Goal: Task Accomplishment & Management: Manage account settings

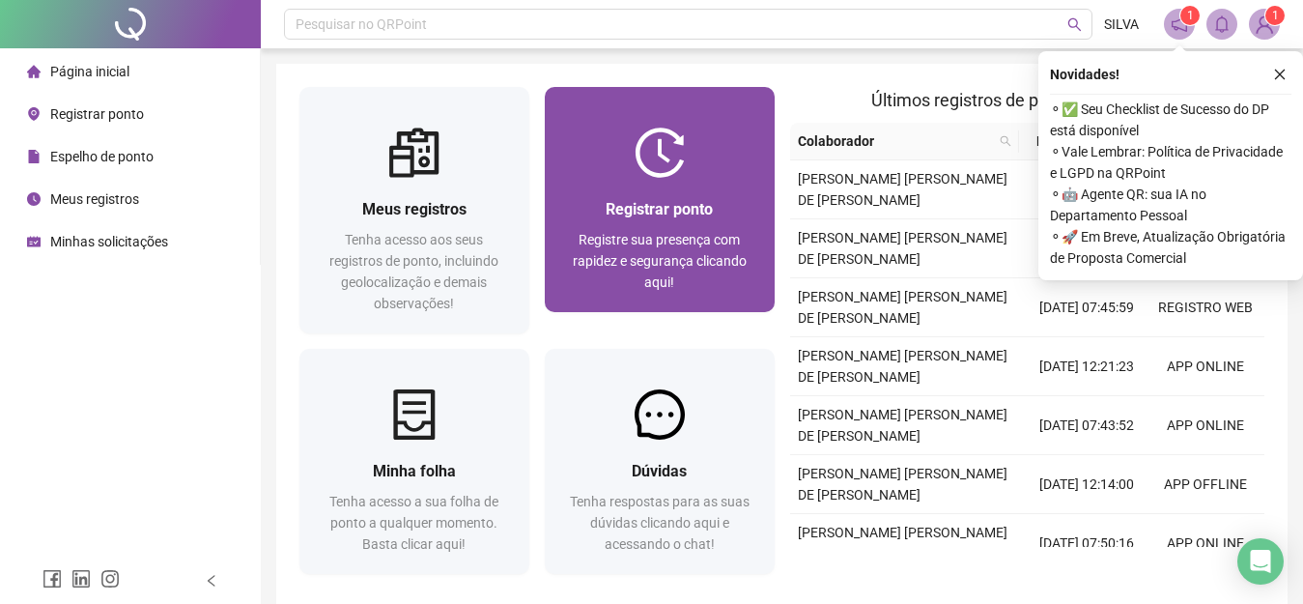
click at [661, 164] on img at bounding box center [659, 152] width 50 height 50
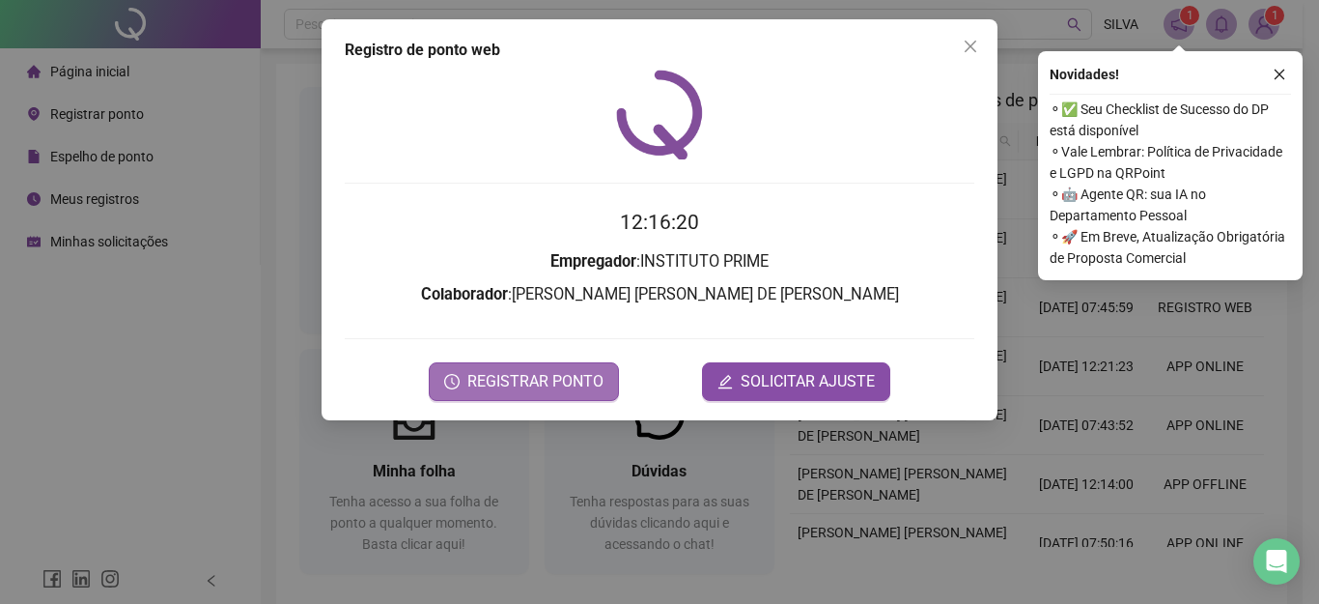
click at [505, 377] on span "REGISTRAR PONTO" at bounding box center [535, 381] width 136 height 23
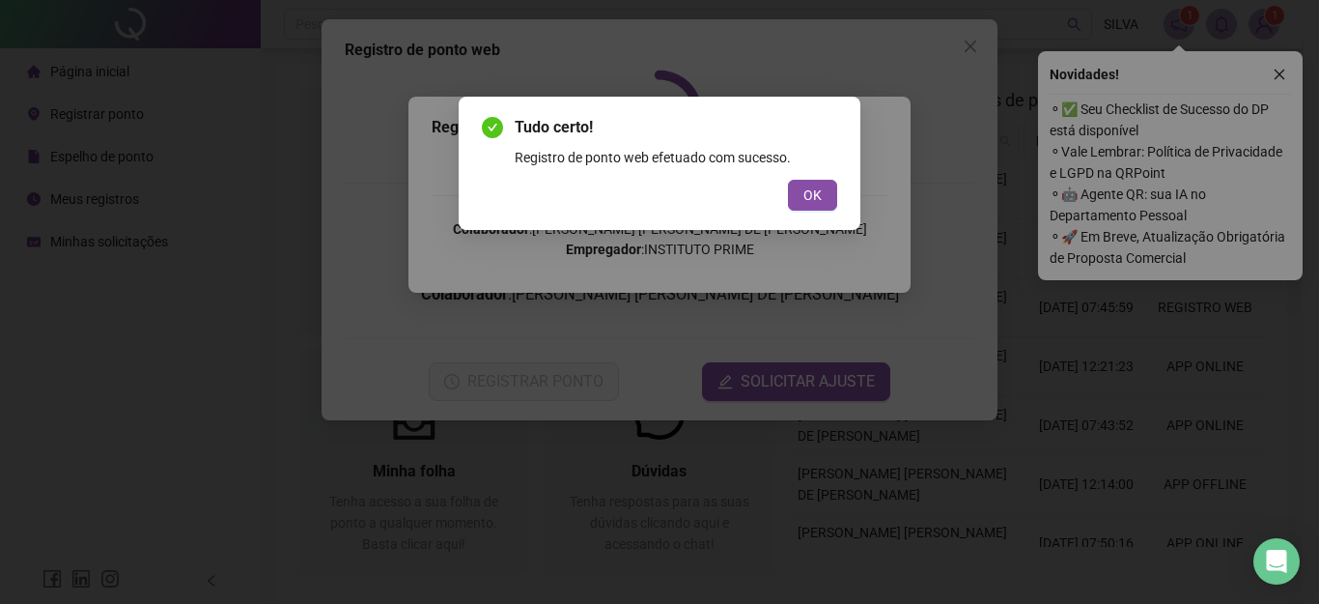
drag, startPoint x: 789, startPoint y: 201, endPoint x: 802, endPoint y: 196, distance: 14.4
click at [795, 199] on button "OK" at bounding box center [812, 195] width 49 height 31
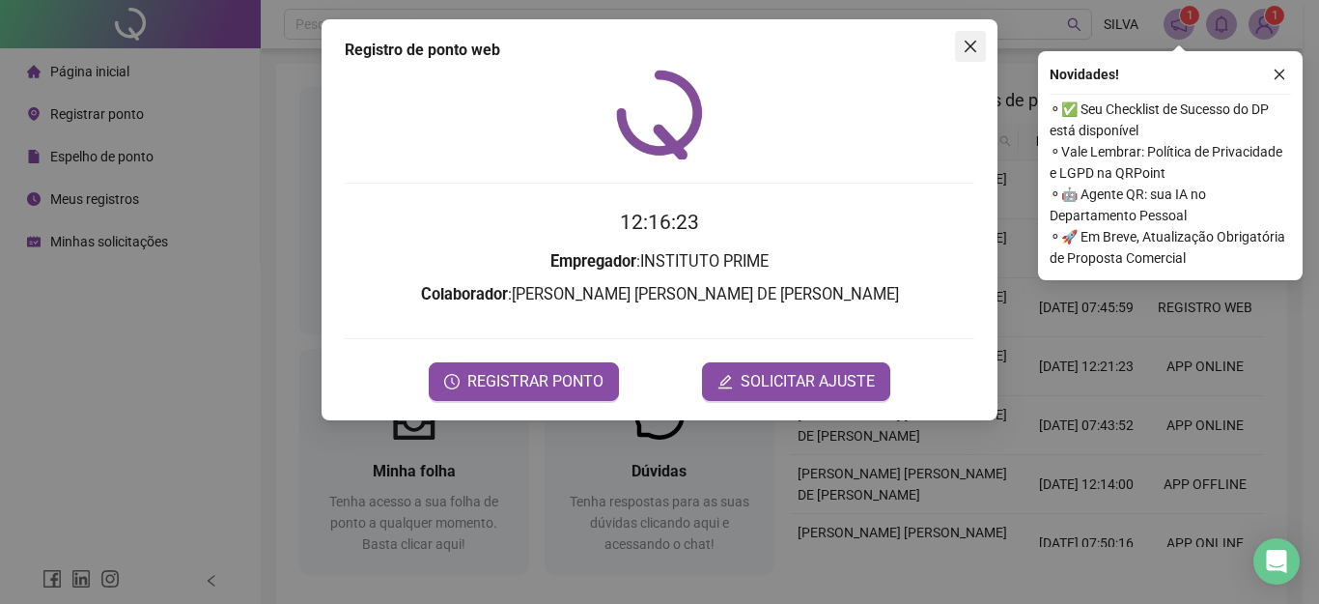
drag, startPoint x: 970, startPoint y: 42, endPoint x: 1192, endPoint y: 70, distance: 222.9
click at [972, 42] on icon "close" at bounding box center [970, 46] width 15 height 15
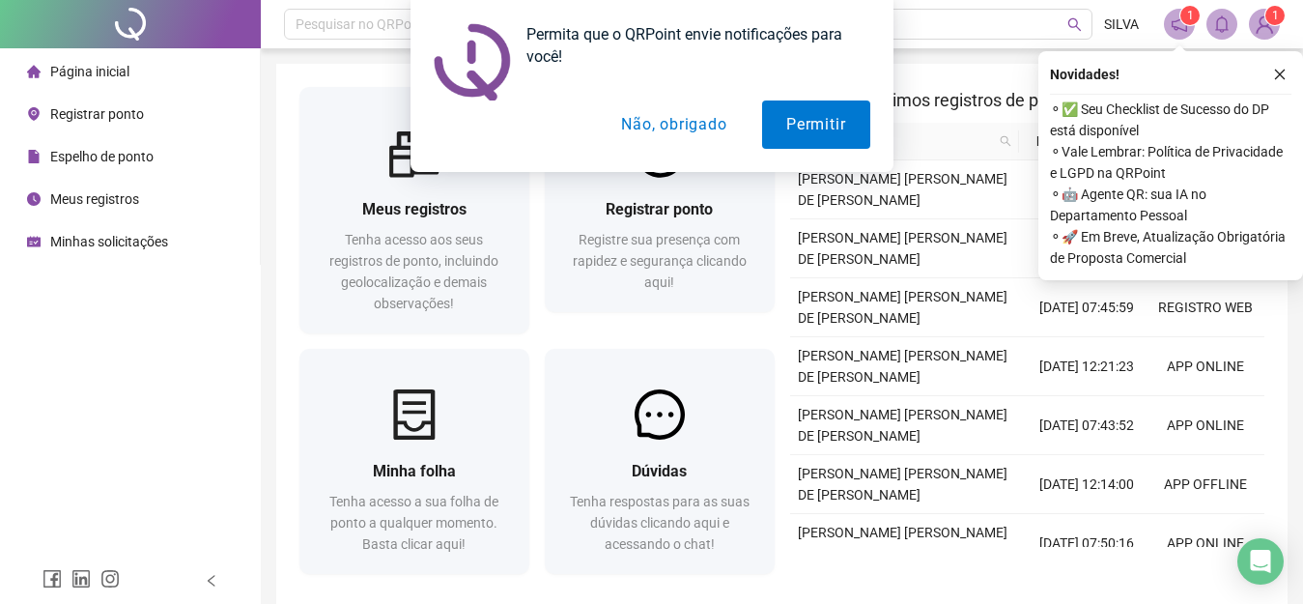
click at [1279, 72] on div "Permita que o QRPoint envie notificações para você! Permitir Não, obrigado" at bounding box center [651, 86] width 1303 height 172
click at [675, 116] on button "Não, obrigado" at bounding box center [674, 124] width 154 height 48
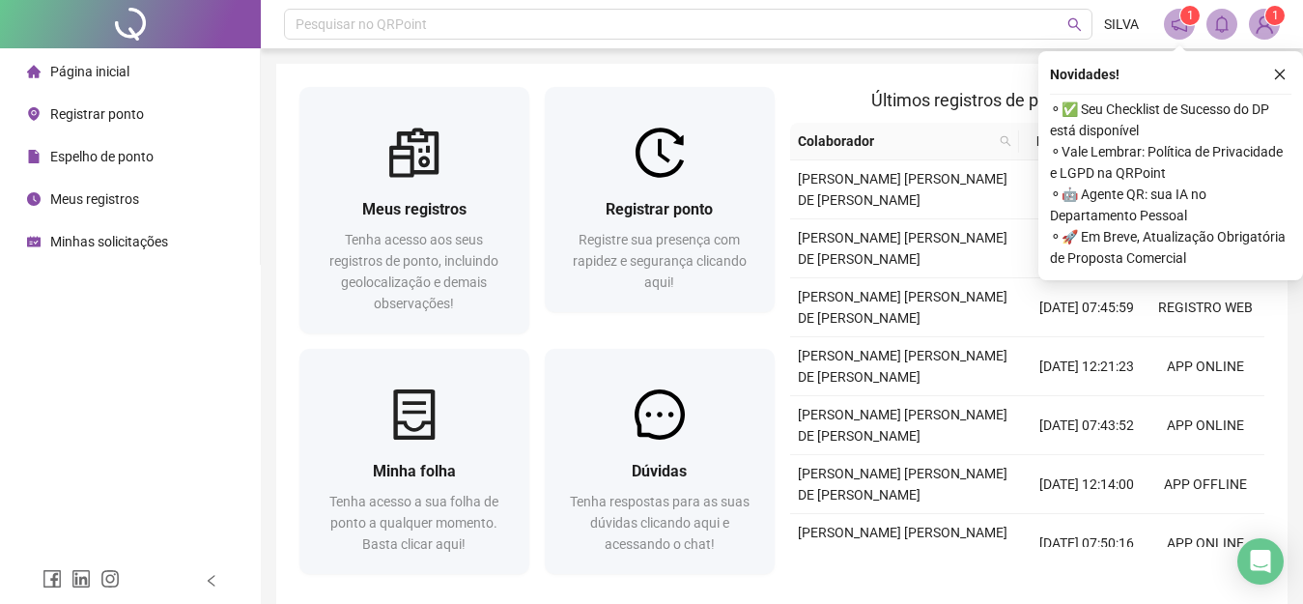
click at [1280, 71] on icon "close" at bounding box center [1280, 75] width 14 height 14
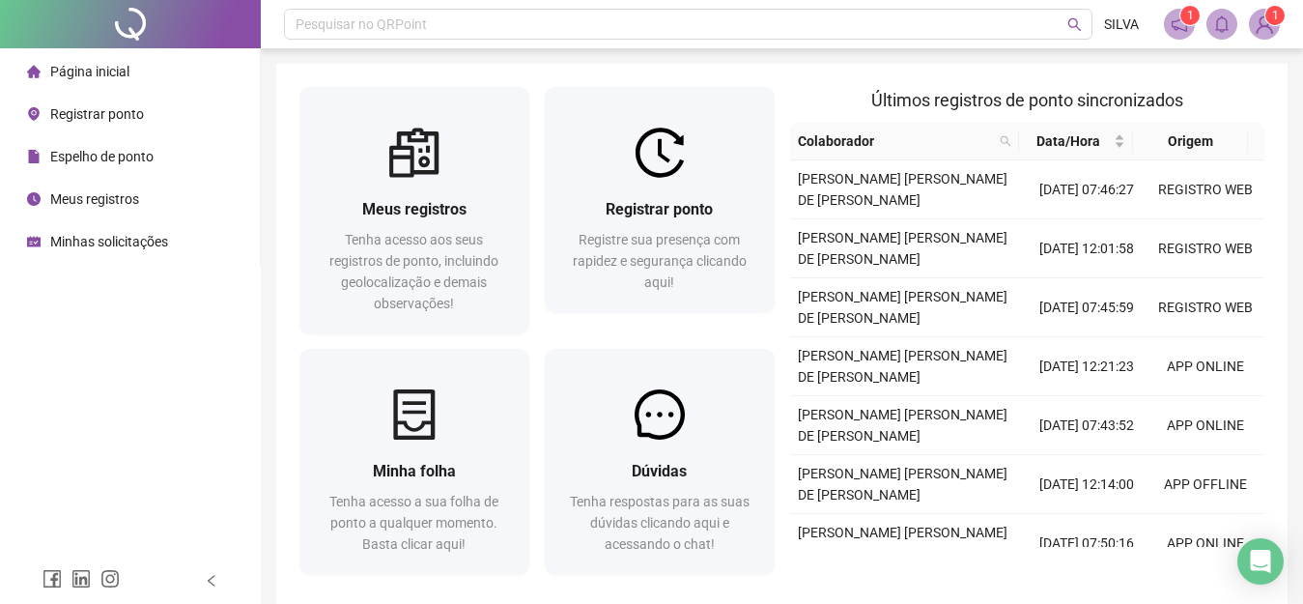
click at [1266, 16] on sup "1" at bounding box center [1274, 15] width 19 height 19
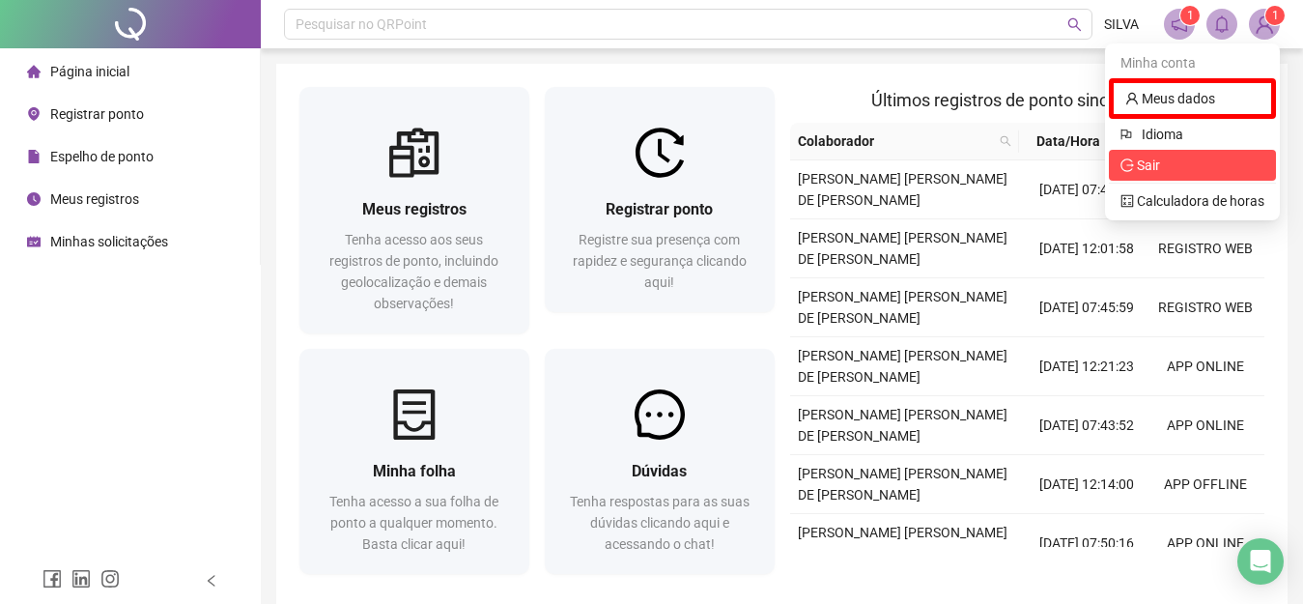
click at [1151, 166] on span "Sair" at bounding box center [1148, 164] width 23 height 15
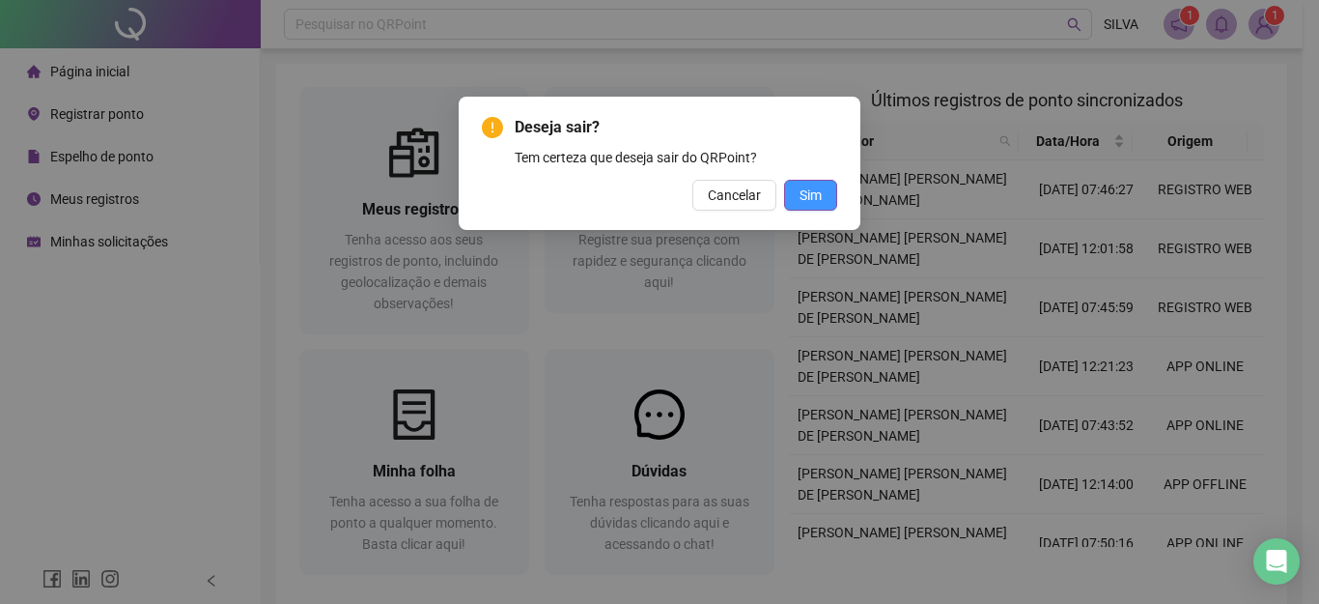
click at [801, 191] on button "Sim" at bounding box center [810, 195] width 53 height 31
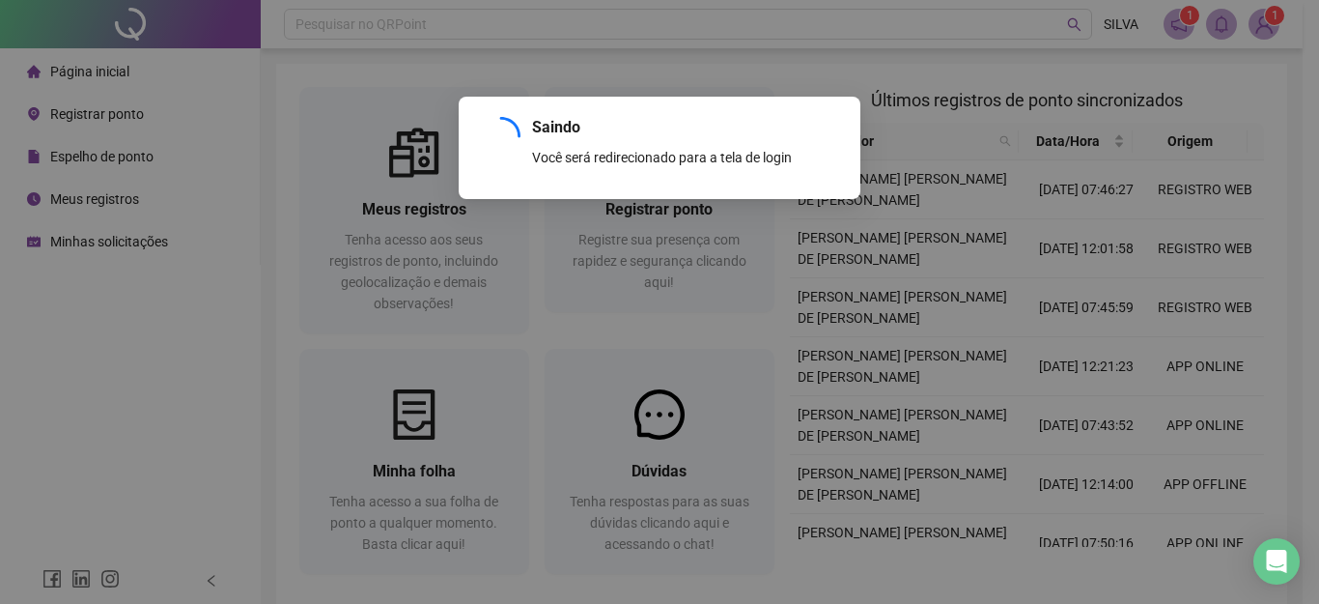
click at [1264, 26] on div "Saindo Você será redirecionado para a tela de login OK" at bounding box center [659, 302] width 1319 height 604
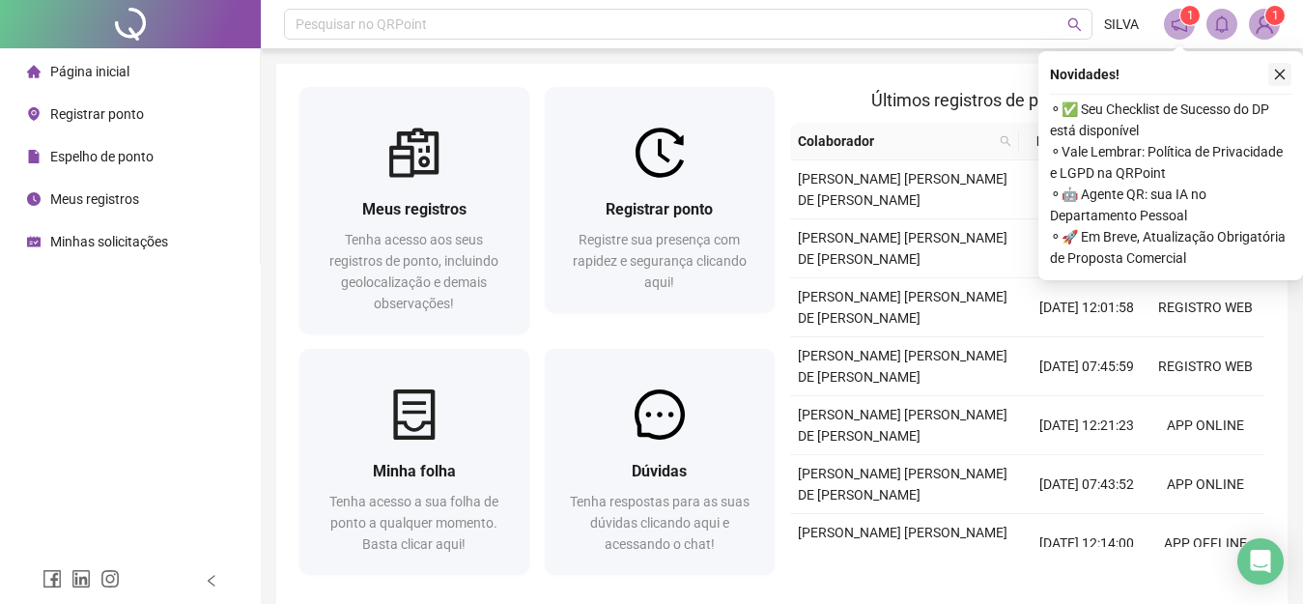
click at [1278, 70] on icon "close" at bounding box center [1280, 75] width 14 height 14
